Goal: Task Accomplishment & Management: Use online tool/utility

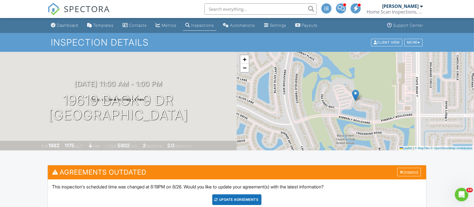
click at [409, 38] on div "Client View More Property Details Reschedule Reorder / Copy Share Cancel Delete…" at bounding box center [396, 42] width 53 height 9
click at [408, 39] on div "More" at bounding box center [413, 43] width 18 height 8
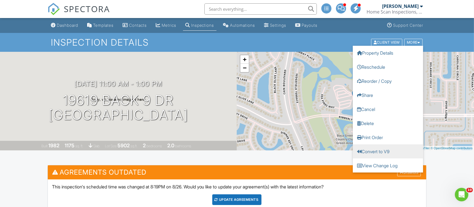
click at [387, 146] on link "Convert to V9" at bounding box center [388, 151] width 70 height 14
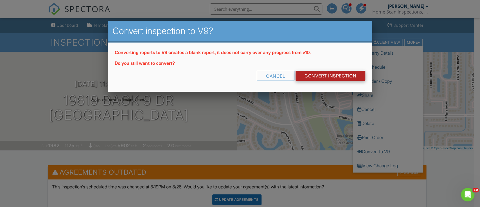
click at [339, 79] on link "CONVERT INSPECTION" at bounding box center [330, 76] width 70 height 10
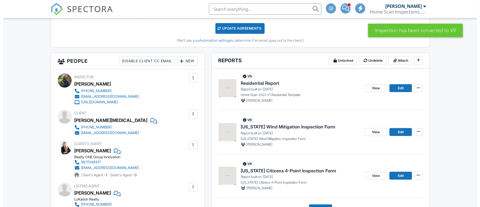
scroll to position [349, 0]
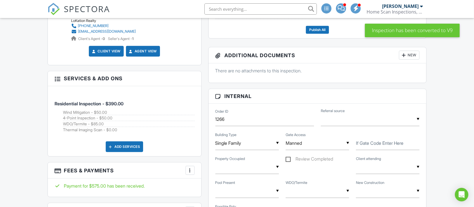
click at [122, 145] on div "Add Services" at bounding box center [124, 146] width 37 height 11
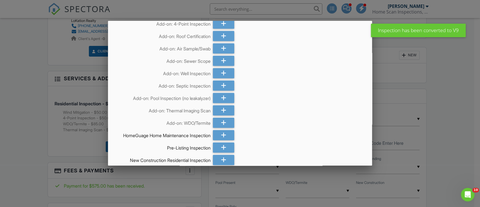
scroll to position [64, 0]
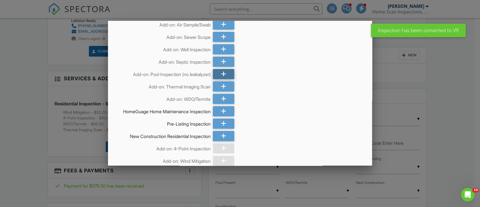
click at [221, 71] on icon at bounding box center [223, 74] width 5 height 10
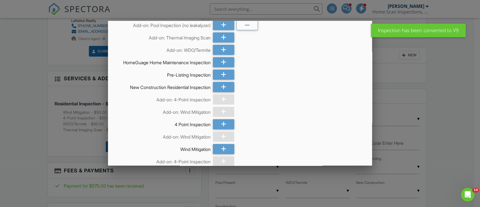
scroll to position [182, 0]
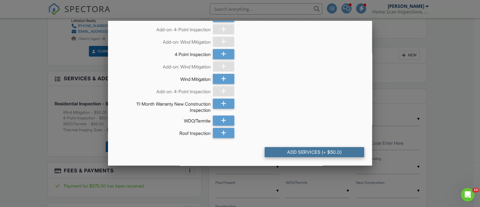
click at [293, 150] on div "Add Services (+ $50.0)" at bounding box center [315, 152] width 100 height 10
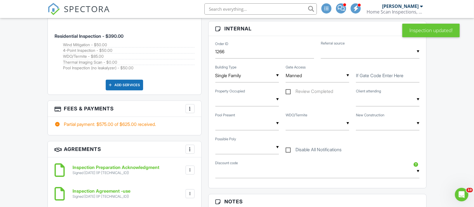
scroll to position [428, 0]
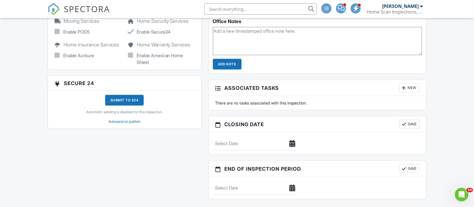
scroll to position [659, 0]
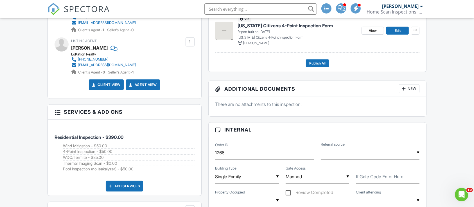
scroll to position [305, 0]
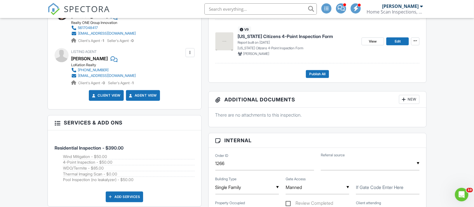
drag, startPoint x: 461, startPoint y: 76, endPoint x: 471, endPoint y: 77, distance: 9.3
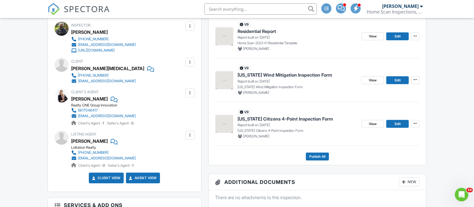
scroll to position [226, 0]
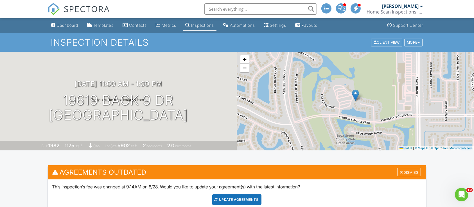
click at [69, 10] on span "SPECTORA" at bounding box center [87, 9] width 46 height 12
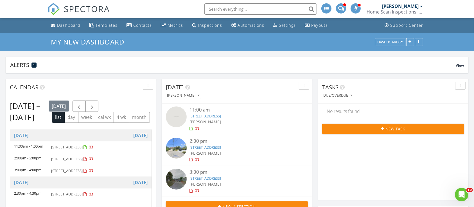
click at [98, 7] on span "SPECTORA" at bounding box center [87, 9] width 46 height 12
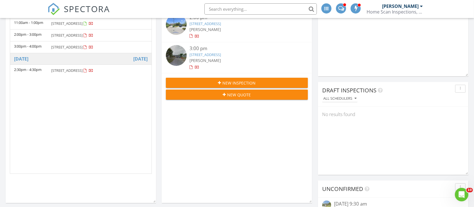
scroll to position [124, 0]
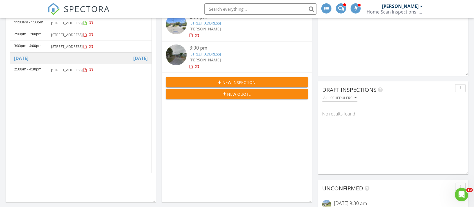
click at [179, 168] on div "[DATE] [PERSON_NAME] 11:00 am [STREET_ADDRESS] [PERSON_NAME] 2:00 pm [STREET_AD…" at bounding box center [237, 78] width 150 height 247
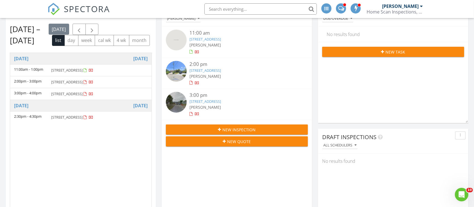
scroll to position [0, 0]
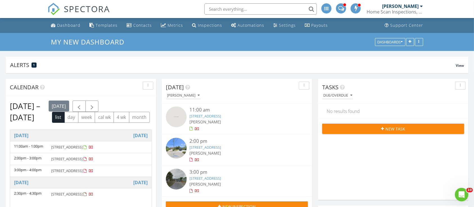
click at [340, 6] on span at bounding box center [341, 7] width 6 height 5
